Goal: Navigation & Orientation: Understand site structure

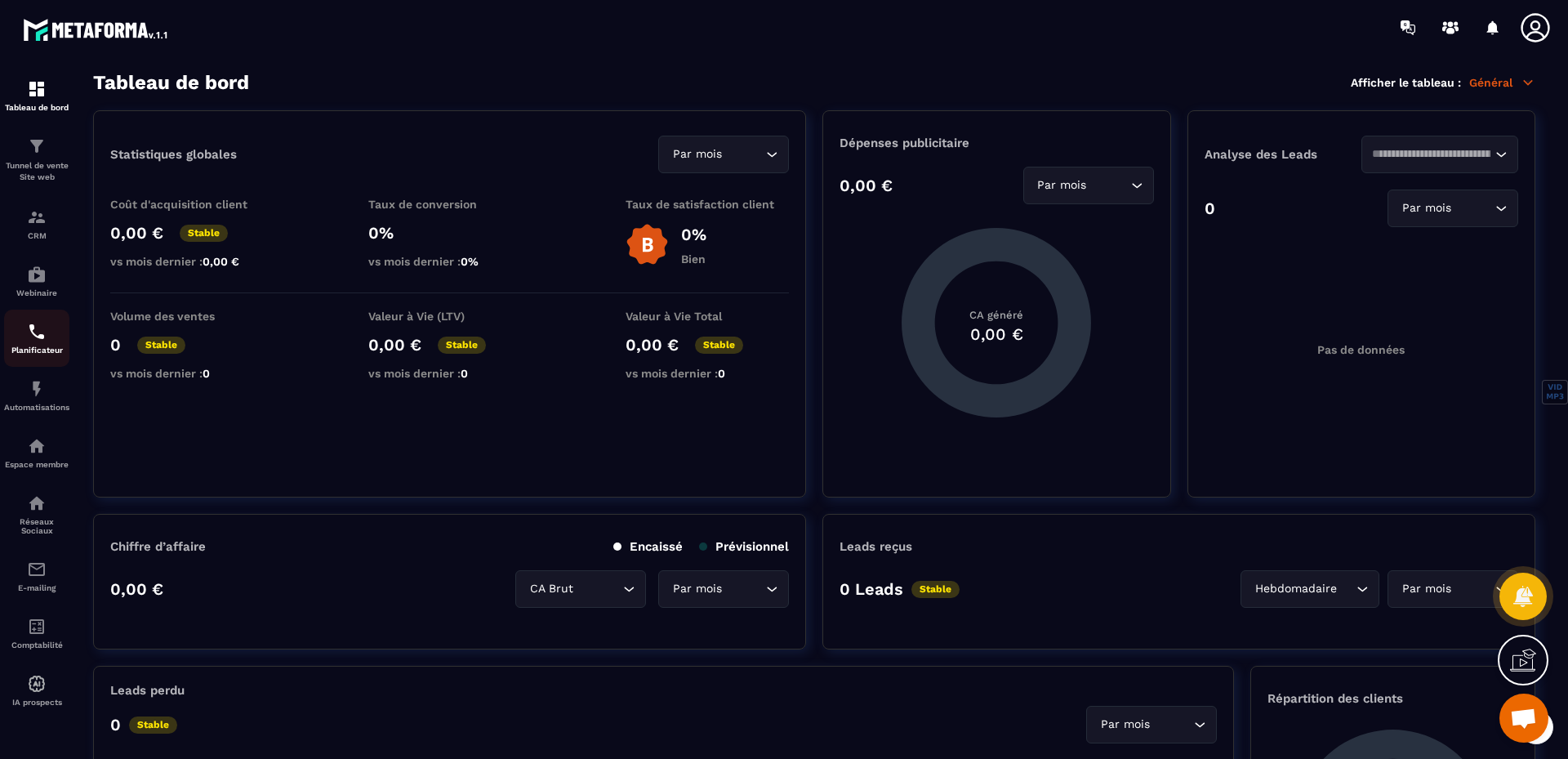
click at [42, 340] on img at bounding box center [36, 332] width 19 height 19
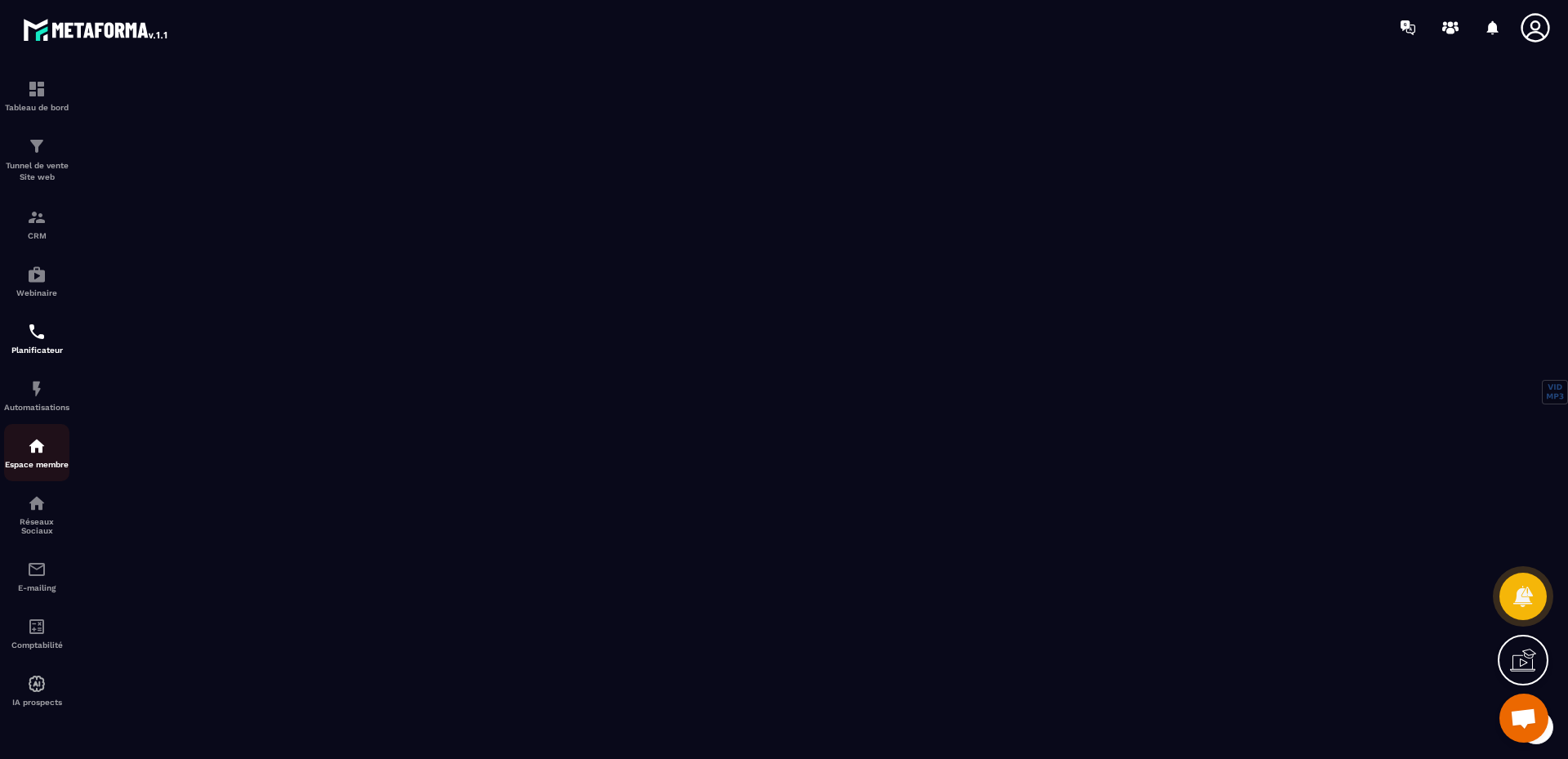
click at [43, 446] on img at bounding box center [36, 446] width 19 height 19
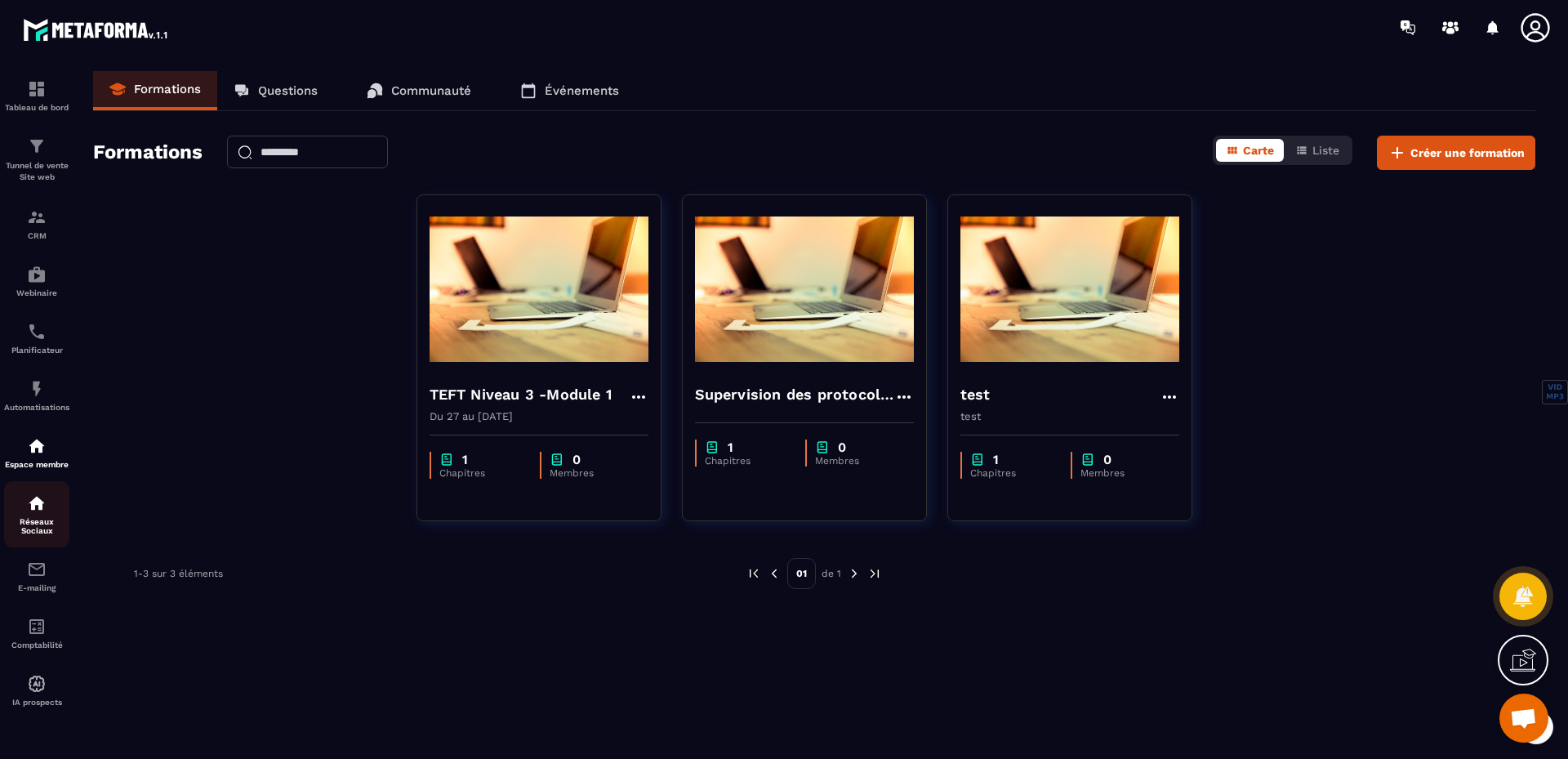
click at [32, 513] on div "Réseaux Sociaux" at bounding box center [37, 514] width 65 height 42
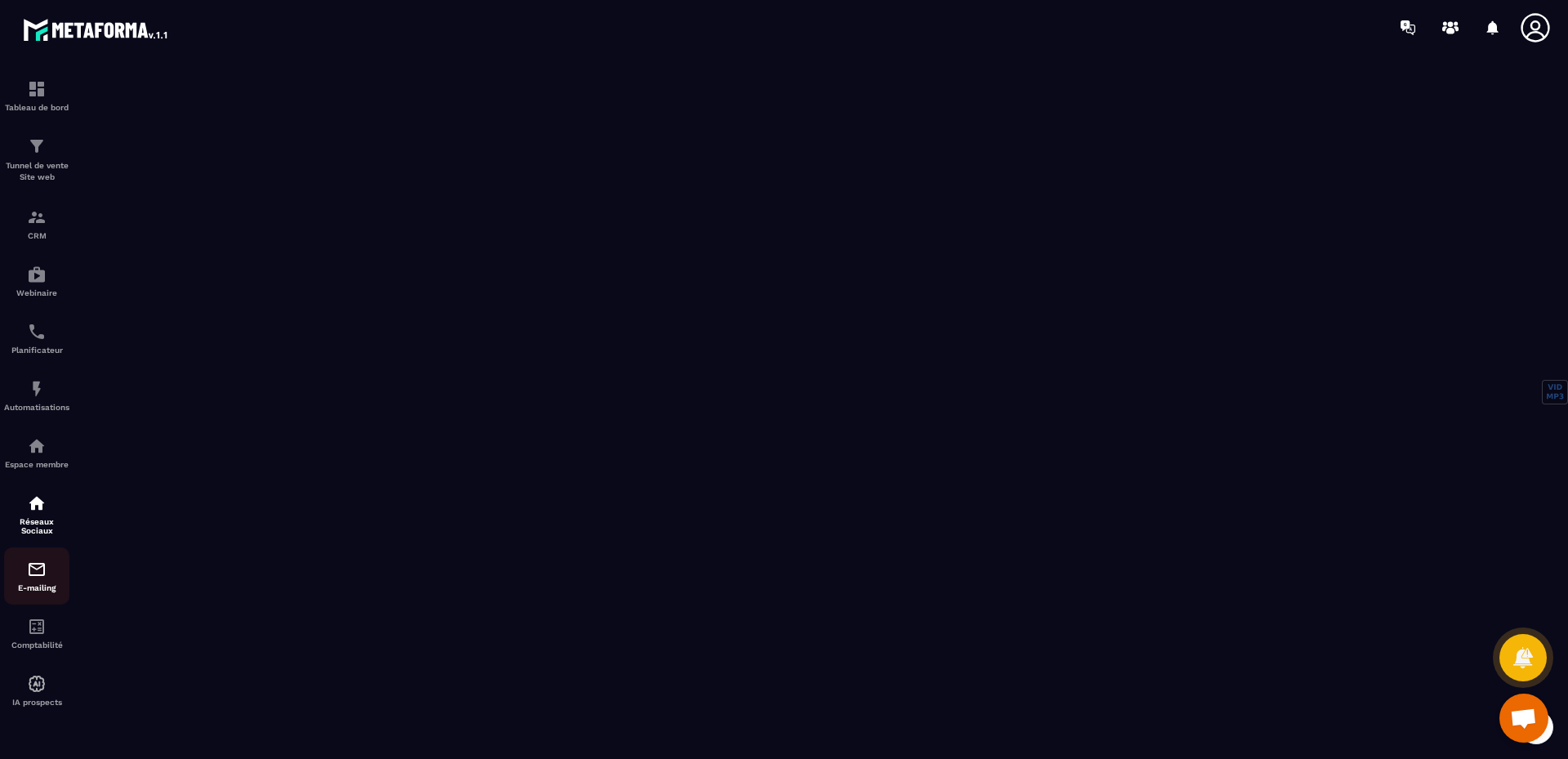
click at [32, 572] on img at bounding box center [36, 570] width 19 height 19
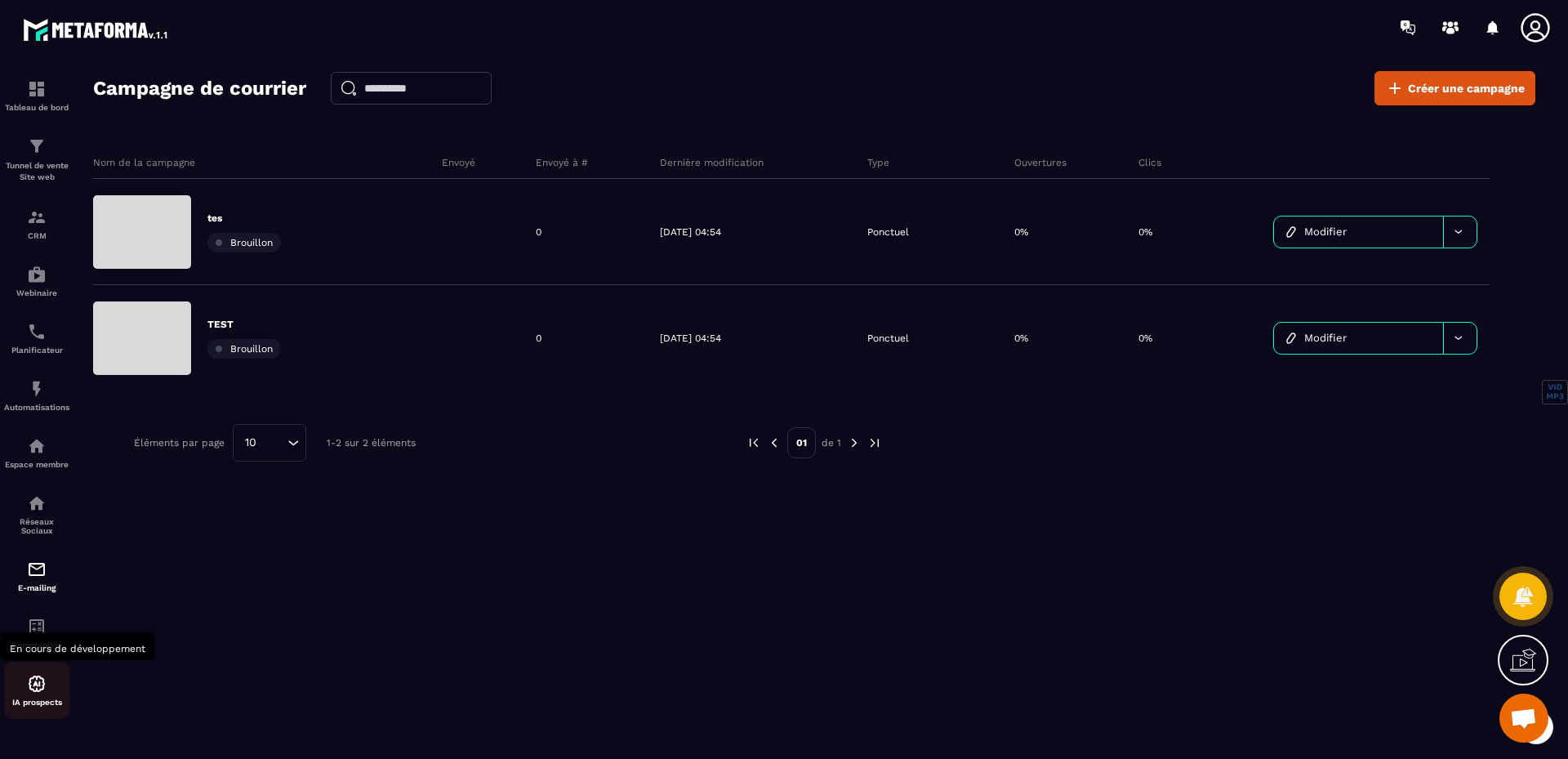
click at [34, 683] on img at bounding box center [36, 684] width 19 height 19
click at [39, 623] on img at bounding box center [36, 626] width 19 height 19
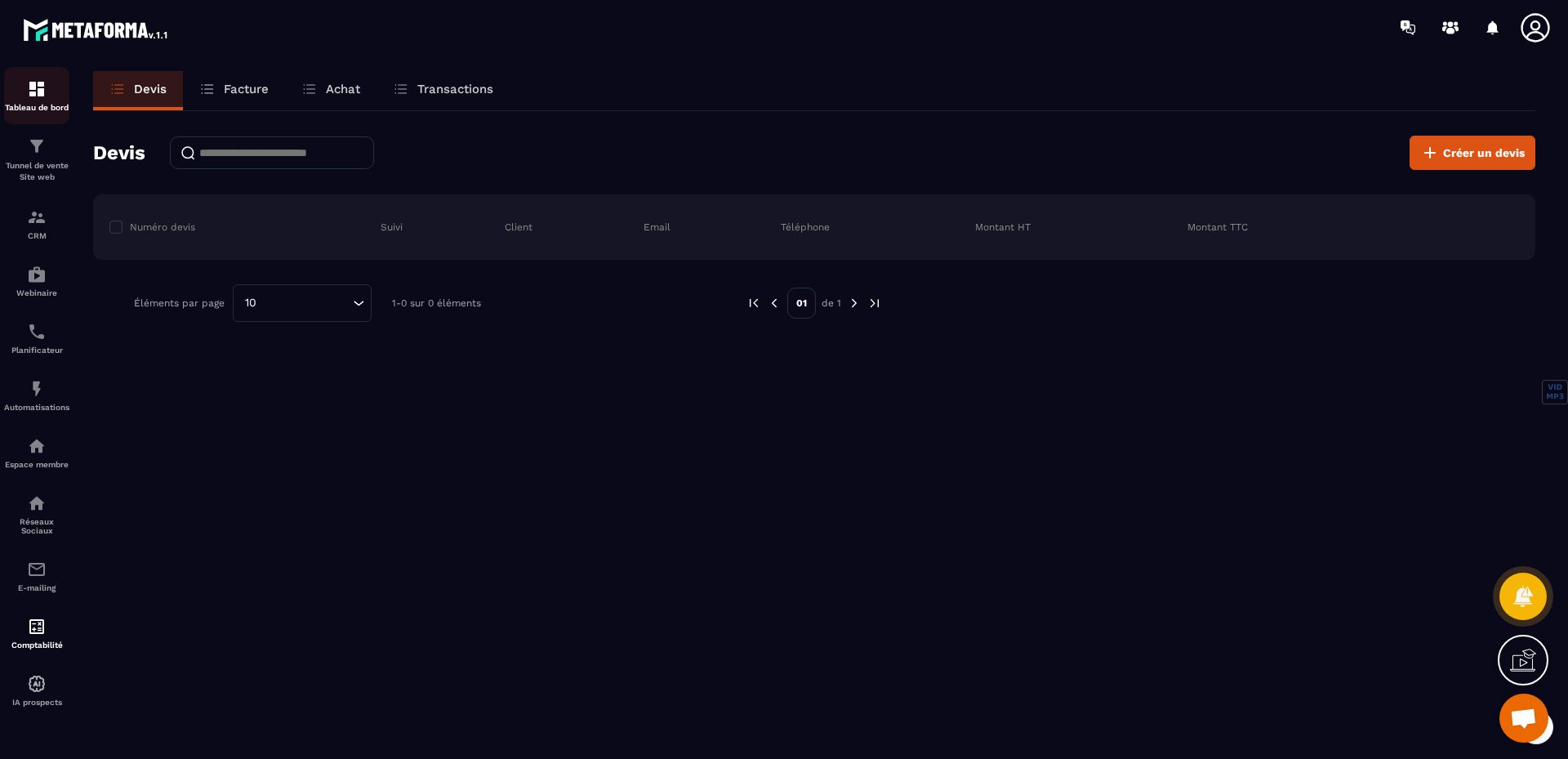
click at [47, 93] on div "Tableau de bord" at bounding box center [37, 96] width 65 height 33
